Goal: Find contact information: Find contact information

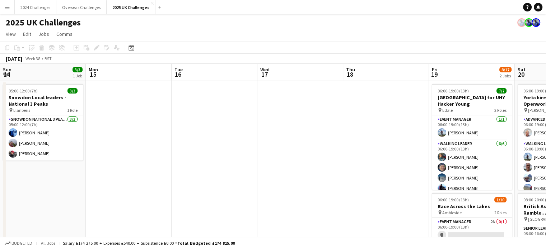
scroll to position [0, 242]
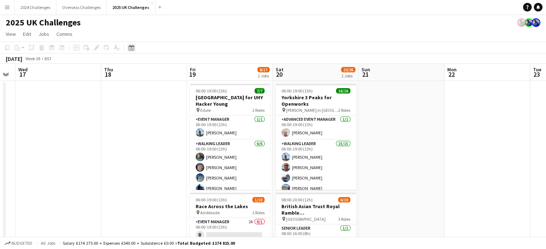
click at [135, 50] on div "Date picker" at bounding box center [131, 47] width 9 height 9
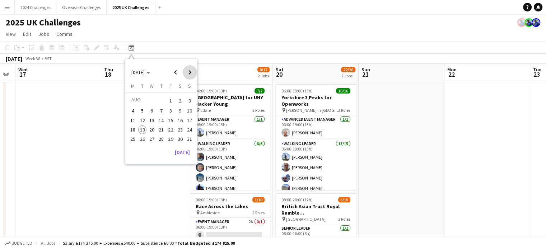
click at [188, 70] on span "Next month" at bounding box center [190, 72] width 14 height 14
click at [180, 114] on span "13" at bounding box center [180, 118] width 9 height 9
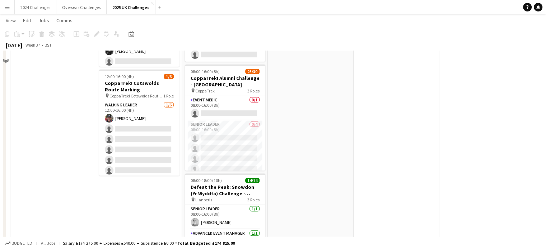
scroll to position [215, 0]
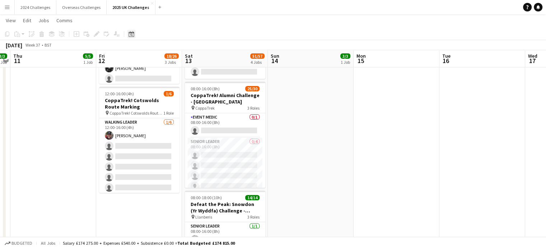
click at [132, 34] on icon "Date picker" at bounding box center [131, 34] width 6 height 6
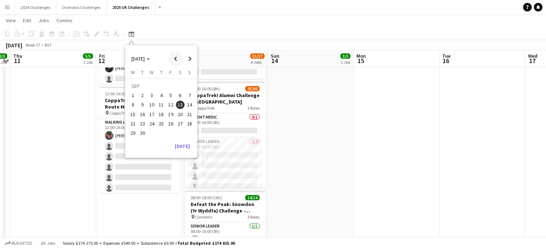
click at [177, 54] on span "Previous month" at bounding box center [175, 59] width 14 height 14
click at [144, 124] on span "26" at bounding box center [142, 125] width 9 height 9
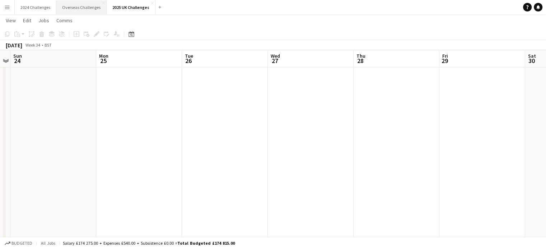
click at [80, 9] on button "Overseas Challenges Close" at bounding box center [81, 7] width 50 height 14
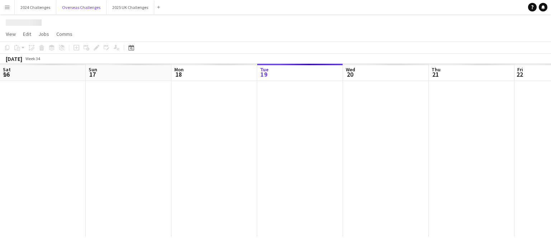
scroll to position [0, 171]
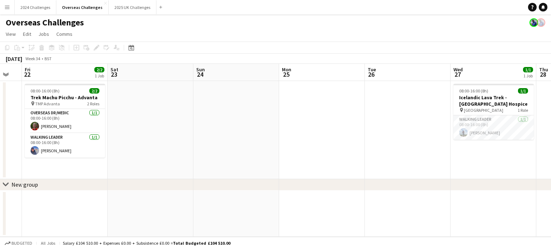
drag, startPoint x: 484, startPoint y: 126, endPoint x: 163, endPoint y: 131, distance: 321.1
click at [163, 131] on app-calendar-viewport "Mon 18 Tue 19 Wed 20 Thu 21 Fri 22 2/2 1 Job Sat 23 Sun 24 Mon 25 Tue 26 Wed 27…" at bounding box center [275, 150] width 551 height 173
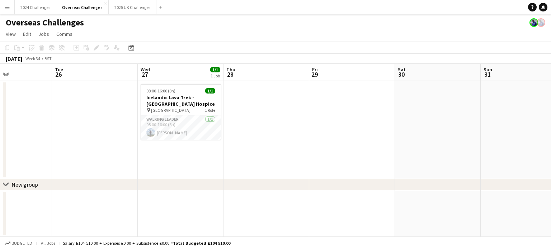
scroll to position [0, 257]
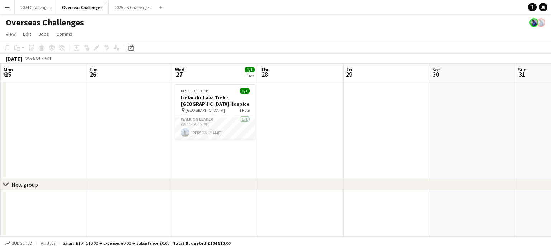
drag, startPoint x: 336, startPoint y: 124, endPoint x: 88, endPoint y: 122, distance: 248.3
click at [88, 122] on app-calendar-viewport "Fri 22 2/2 1 Job Sat 23 Sun 24 Mon 25 Tue 26 Wed 27 1/1 1 Job Thu 28 Fri 29 Sat…" at bounding box center [275, 150] width 551 height 173
click at [215, 130] on app-card-role "Walking Leader [DATE] 08:00-16:00 (8h) [PERSON_NAME]" at bounding box center [215, 128] width 80 height 24
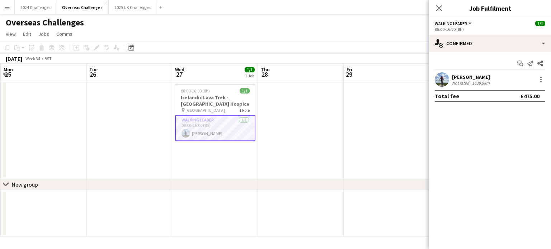
click at [471, 76] on div "[PERSON_NAME]" at bounding box center [471, 77] width 39 height 6
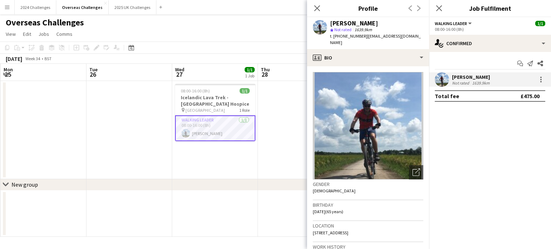
drag, startPoint x: 382, startPoint y: 228, endPoint x: 361, endPoint y: 226, distance: 22.0
click at [361, 226] on div "Location [STREET_ADDRESS]" at bounding box center [368, 231] width 111 height 21
copy span "LL20 8HZ"
drag, startPoint x: 412, startPoint y: 36, endPoint x: 365, endPoint y: 36, distance: 47.4
click at [365, 36] on div "[PERSON_NAME] star Not rated 1639.9km t. [PHONE_NUMBER] | [EMAIL_ADDRESS][DOMAI…" at bounding box center [368, 33] width 122 height 32
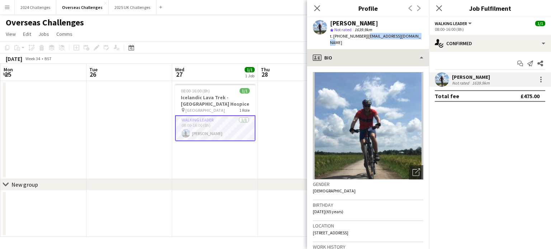
copy span "[EMAIL_ADDRESS][DOMAIN_NAME]"
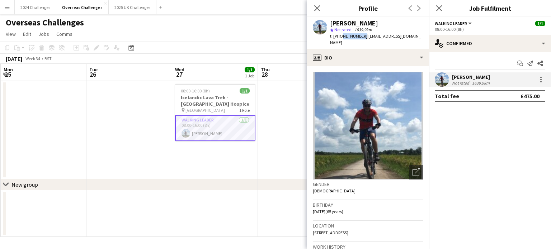
drag, startPoint x: 361, startPoint y: 36, endPoint x: 340, endPoint y: 34, distance: 21.2
click at [340, 34] on span "t. [PHONE_NUMBER]" at bounding box center [348, 35] width 37 height 5
copy span "7713626292"
